Goal: Information Seeking & Learning: Check status

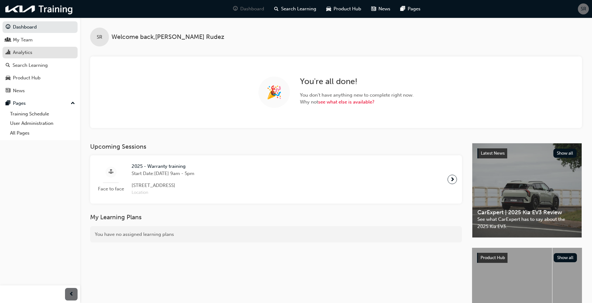
click at [23, 51] on div "Analytics" at bounding box center [22, 52] width 19 height 7
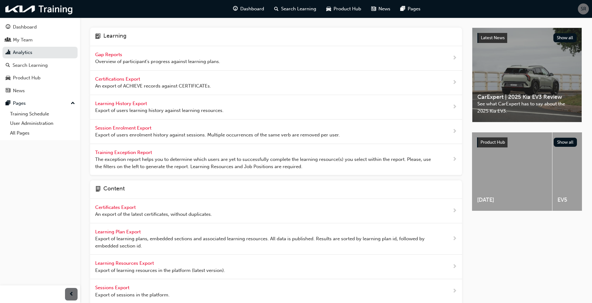
click at [111, 54] on span "Gap Reports" at bounding box center [109, 55] width 28 height 6
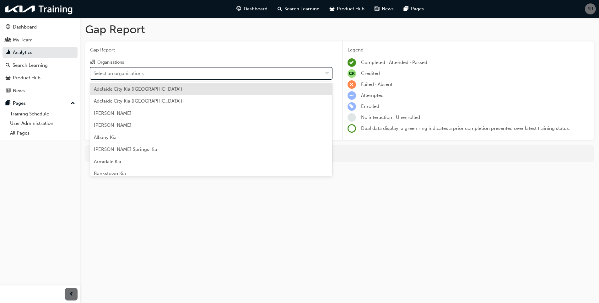
click at [111, 68] on div "Select an organisations" at bounding box center [206, 73] width 232 height 11
click at [94, 70] on input "Organisations option [GEOGRAPHIC_DATA] ([GEOGRAPHIC_DATA]) focused, 1 of 156. 1…" at bounding box center [94, 72] width 1 height 5
type input "isa"
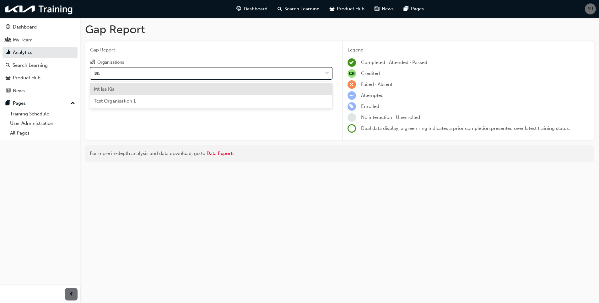
click at [122, 88] on div "Mt Isa Kia" at bounding box center [211, 89] width 242 height 12
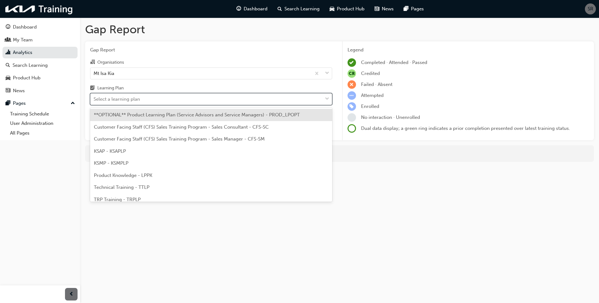
click at [133, 102] on div "Select a learning plan" at bounding box center [117, 99] width 46 height 7
click at [94, 102] on input "Learning Plan option **OPTIONAL** Product Learning Plan (Service Advisors and S…" at bounding box center [94, 98] width 1 height 5
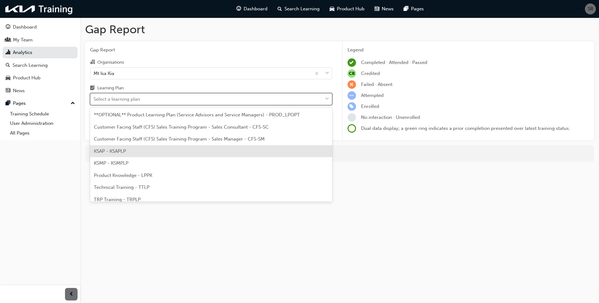
click at [114, 151] on span "KSAP - KSAPLP" at bounding box center [110, 152] width 32 height 6
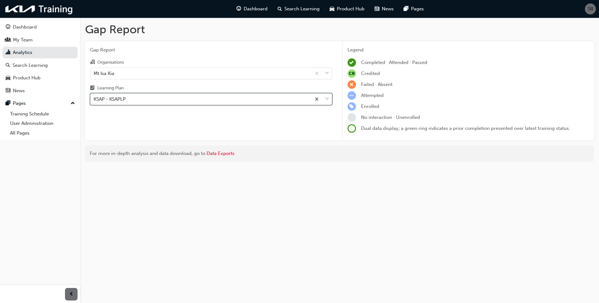
click at [154, 31] on h1 "Gap Report" at bounding box center [339, 30] width 509 height 14
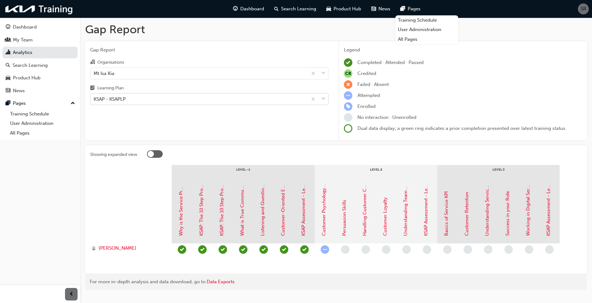
click at [123, 101] on div "KSAP - KSAPLP" at bounding box center [110, 99] width 32 height 7
click at [94, 101] on input "Learning Plan KSAP - KSAPLP" at bounding box center [94, 98] width 1 height 5
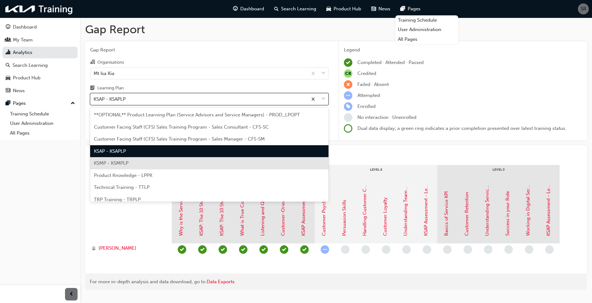
click at [109, 160] on div "KSMP - KSMPLP" at bounding box center [209, 163] width 238 height 12
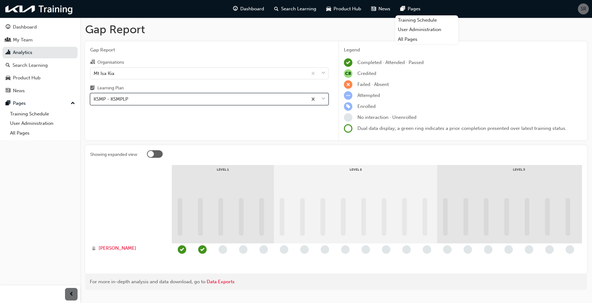
click at [85, 81] on div "Gap Report Gap Report Organisations Mt Isa Kia Learning Plan option KSMP - KSMP…" at bounding box center [336, 159] width 512 height 283
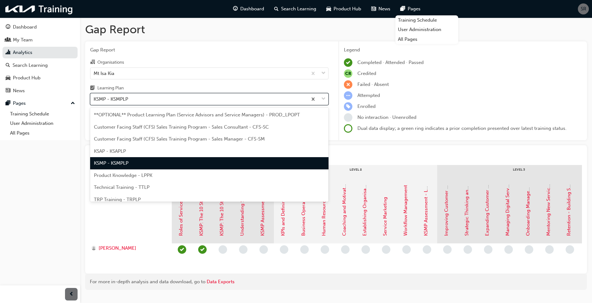
click at [117, 103] on div "KSMP - KSMPLP" at bounding box center [198, 99] width 217 height 11
click at [94, 102] on input "Learning Plan option KSMP - KSMPLP, selected. option KSMP - KSMPLP focused, 5 o…" at bounding box center [94, 98] width 1 height 5
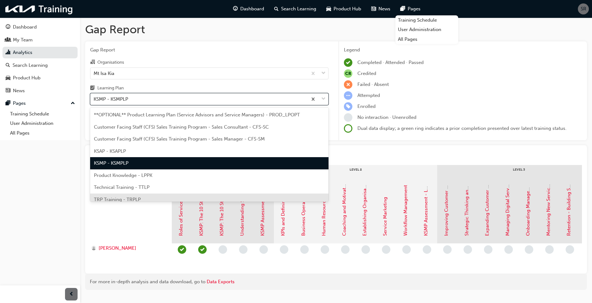
click at [134, 197] on span "TRP Training - TRPLP" at bounding box center [117, 200] width 47 height 6
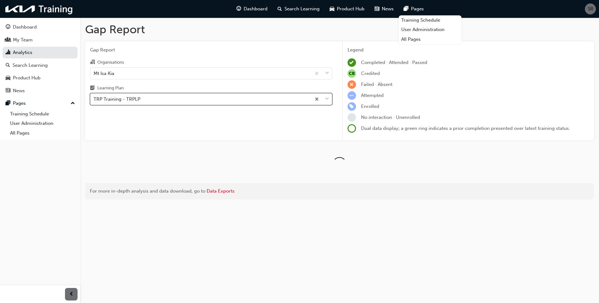
click at [86, 54] on div "Gap Report Organisations Mt Isa Kia Learning Plan option TRP Training - TRPLP, …" at bounding box center [211, 90] width 252 height 99
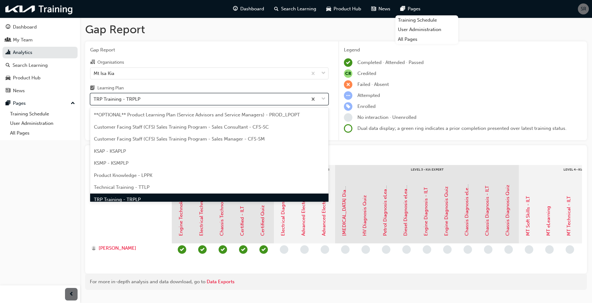
click at [118, 103] on div "TRP Training - TRPLP" at bounding box center [198, 99] width 217 height 11
click at [94, 102] on input "Learning Plan option TRP Training - TRPLP, selected. option TRP Training - TRPL…" at bounding box center [94, 98] width 1 height 5
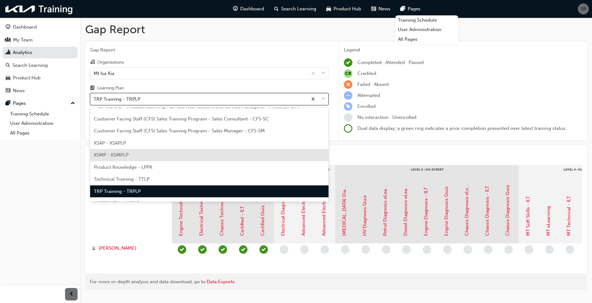
click at [110, 155] on span "KSMP - KSMPLP" at bounding box center [111, 155] width 35 height 6
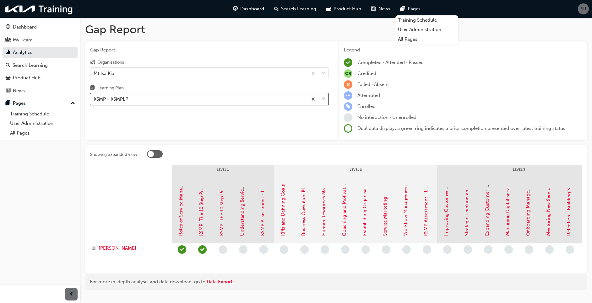
click at [165, 32] on h1 "Gap Report" at bounding box center [336, 30] width 502 height 14
click at [275, 125] on div "Gap Report Organisations Mt Isa Kia Learning Plan KSMP - KSMPLP" at bounding box center [209, 90] width 248 height 99
